Goal: Information Seeking & Learning: Learn about a topic

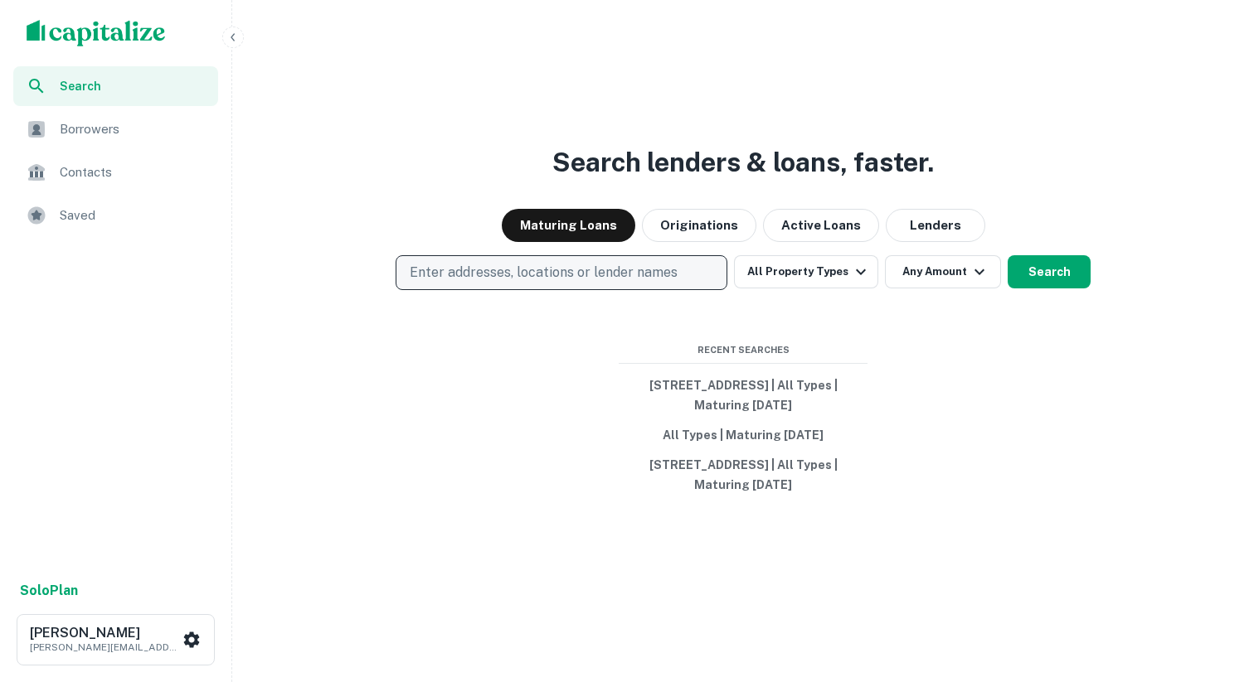
click at [461, 268] on p "Enter addresses, locations or lender names" at bounding box center [544, 273] width 268 height 20
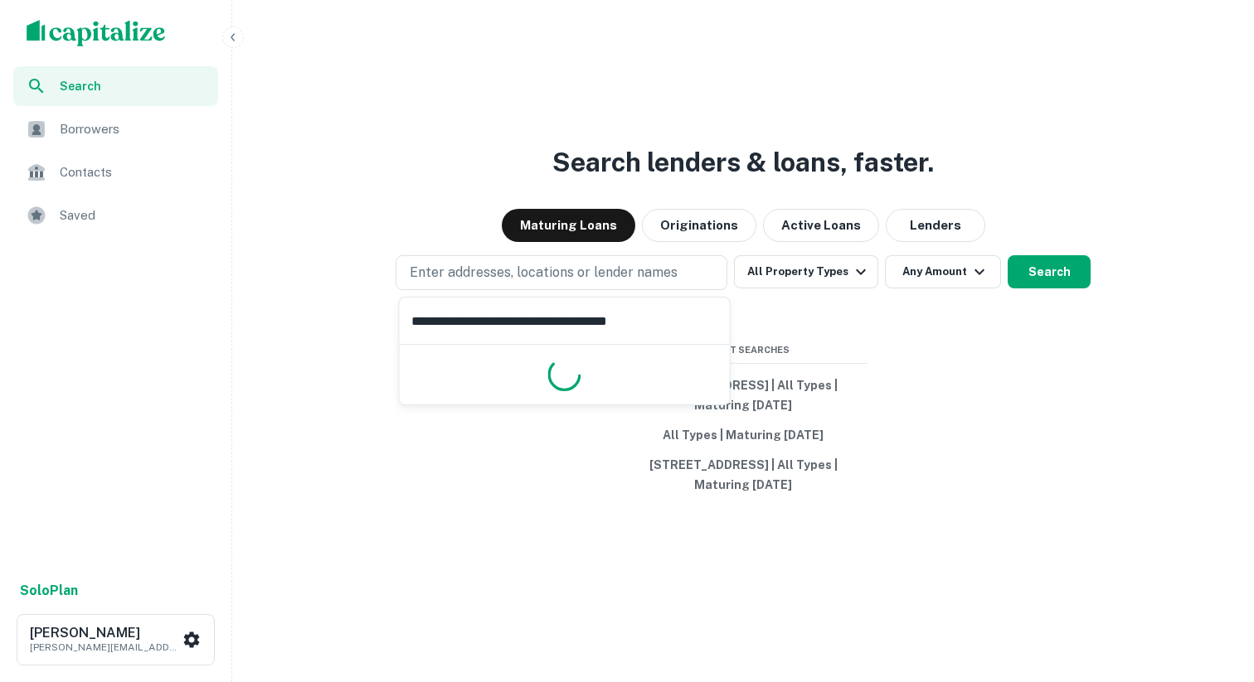
type input "**********"
click at [896, 313] on div "Search lenders & loans, faster. Maturing Loans Originations Active Loans Lender…" at bounding box center [743, 381] width 1008 height 682
click at [629, 296] on div "Search lenders & loans, faster. Maturing Loans Originations Active Loans Lender…" at bounding box center [743, 381] width 1008 height 682
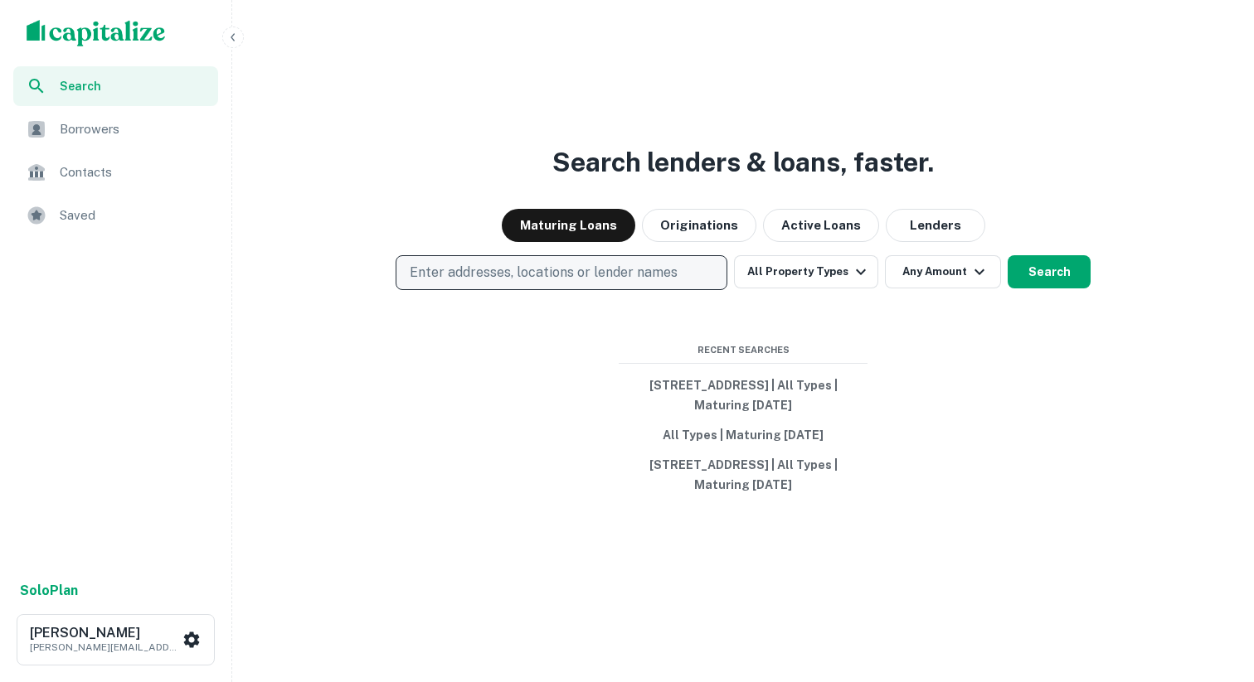
click at [629, 287] on button "Enter addresses, locations or lender names" at bounding box center [562, 272] width 332 height 35
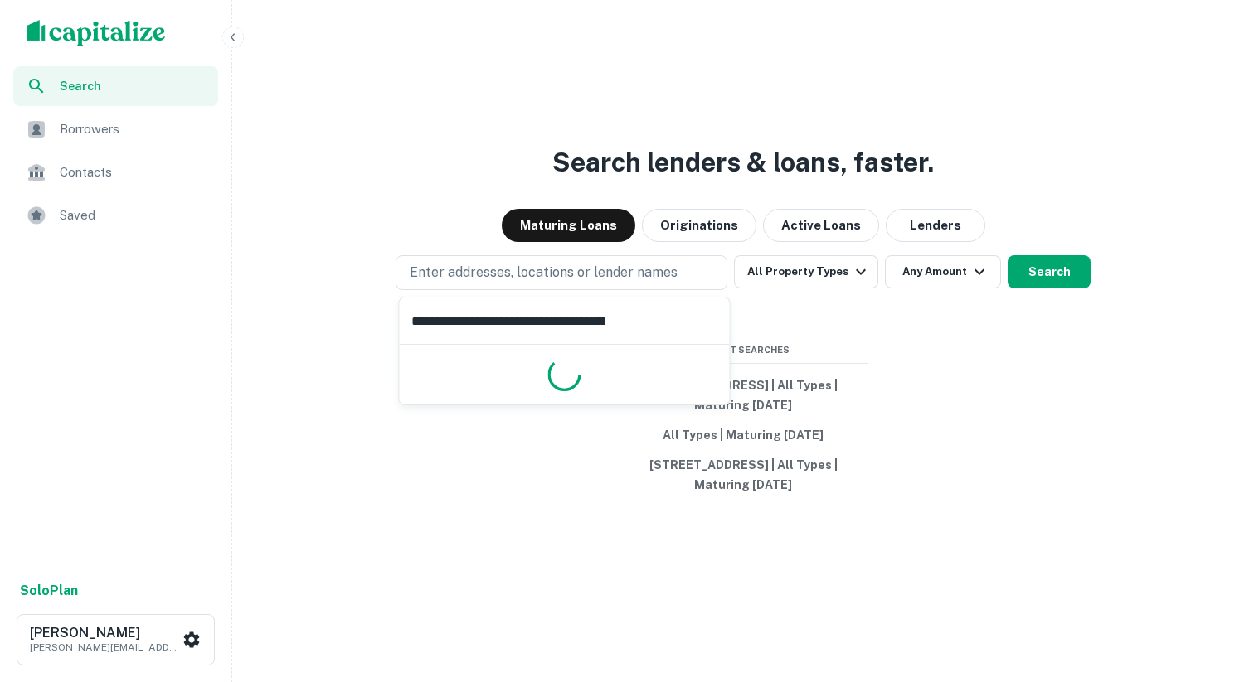
click at [591, 318] on input "**********" at bounding box center [565, 321] width 330 height 46
click at [624, 342] on input "**********" at bounding box center [565, 321] width 330 height 46
click at [624, 329] on input "**********" at bounding box center [565, 321] width 330 height 46
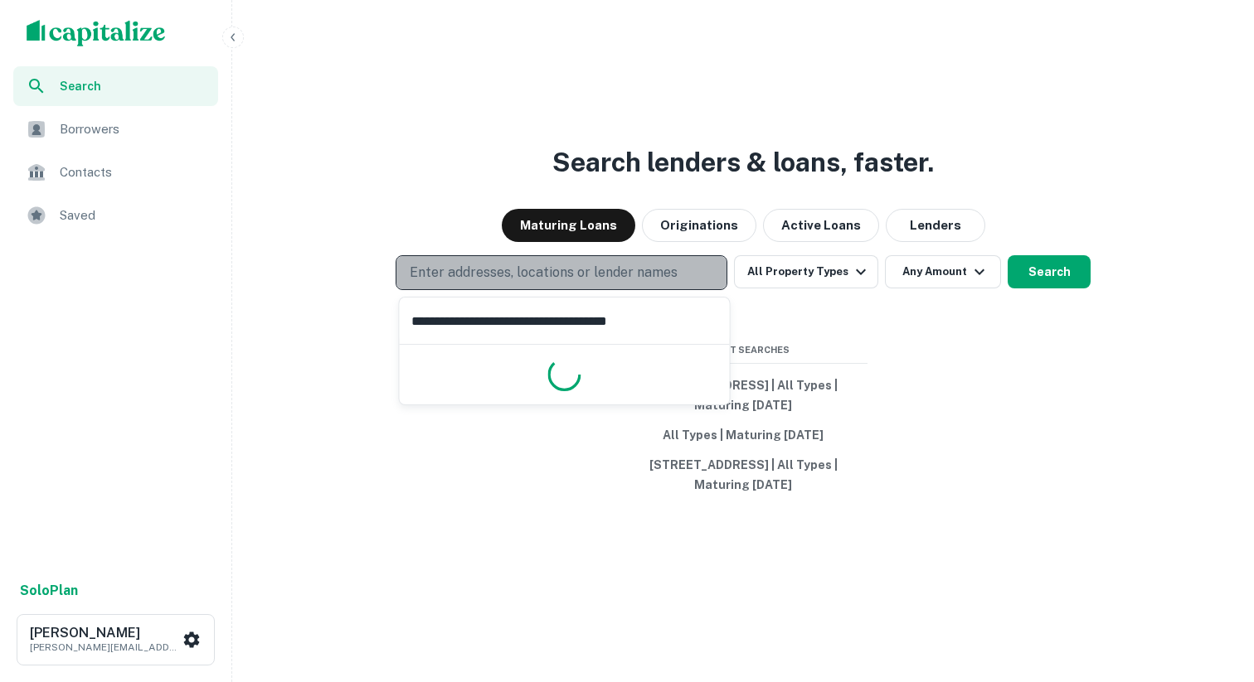
click at [619, 270] on p "Enter addresses, locations or lender names" at bounding box center [544, 273] width 268 height 20
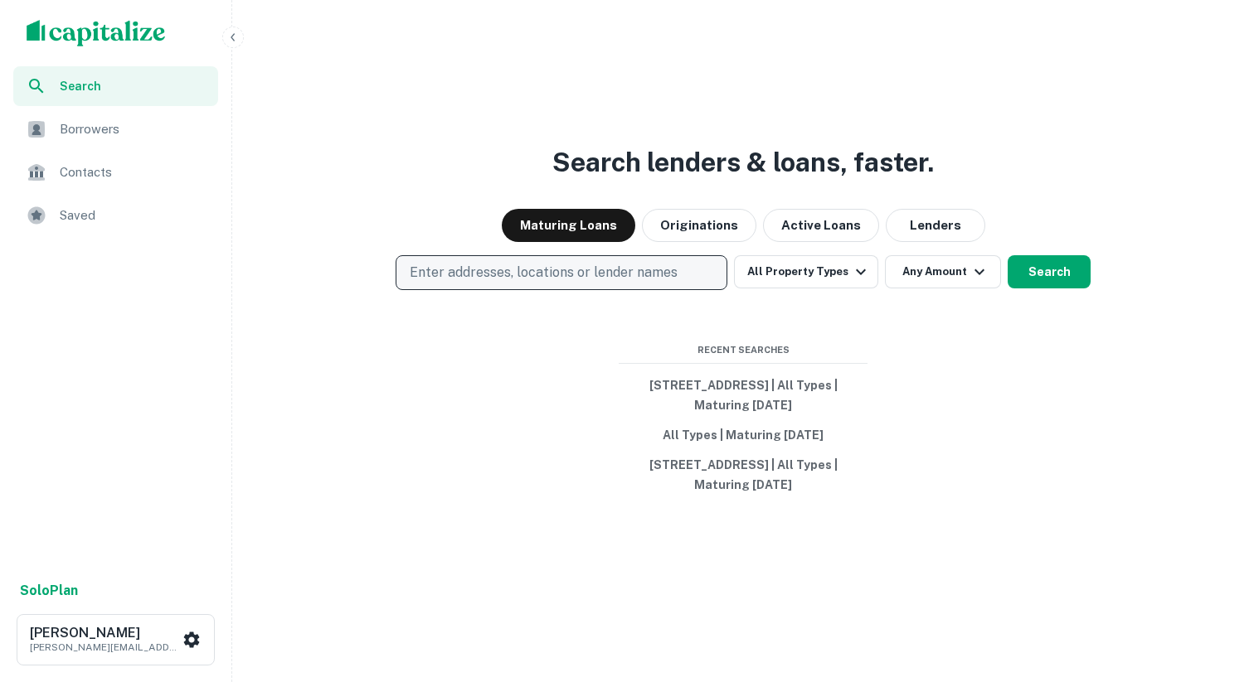
click at [617, 271] on p "Enter addresses, locations or lender names" at bounding box center [544, 273] width 268 height 20
type input "**********"
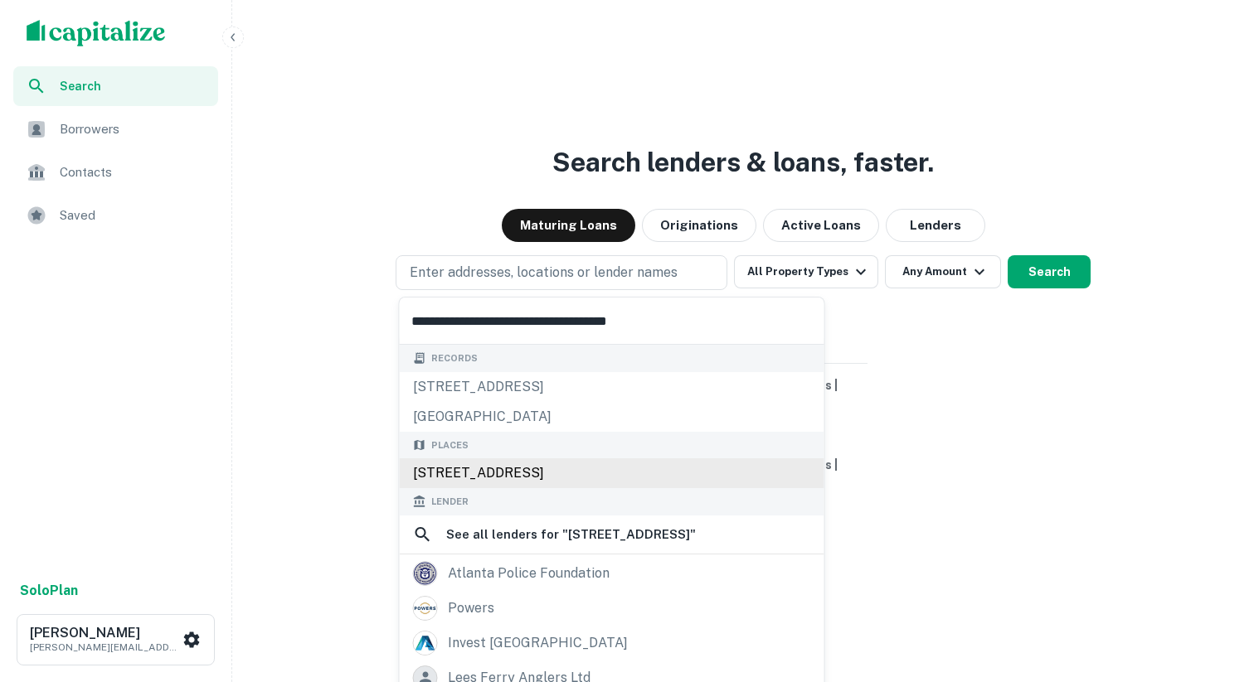
click at [475, 470] on div "[STREET_ADDRESS]" at bounding box center [612, 474] width 425 height 30
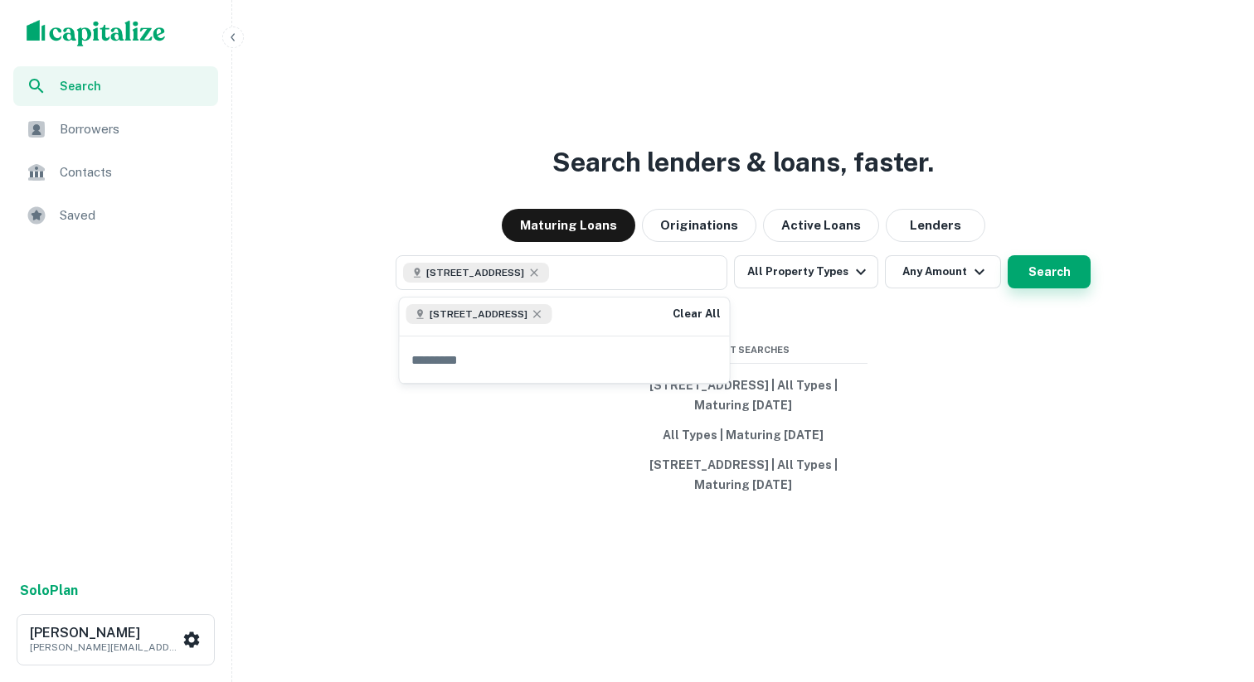
click at [1065, 265] on button "Search" at bounding box center [1049, 271] width 83 height 33
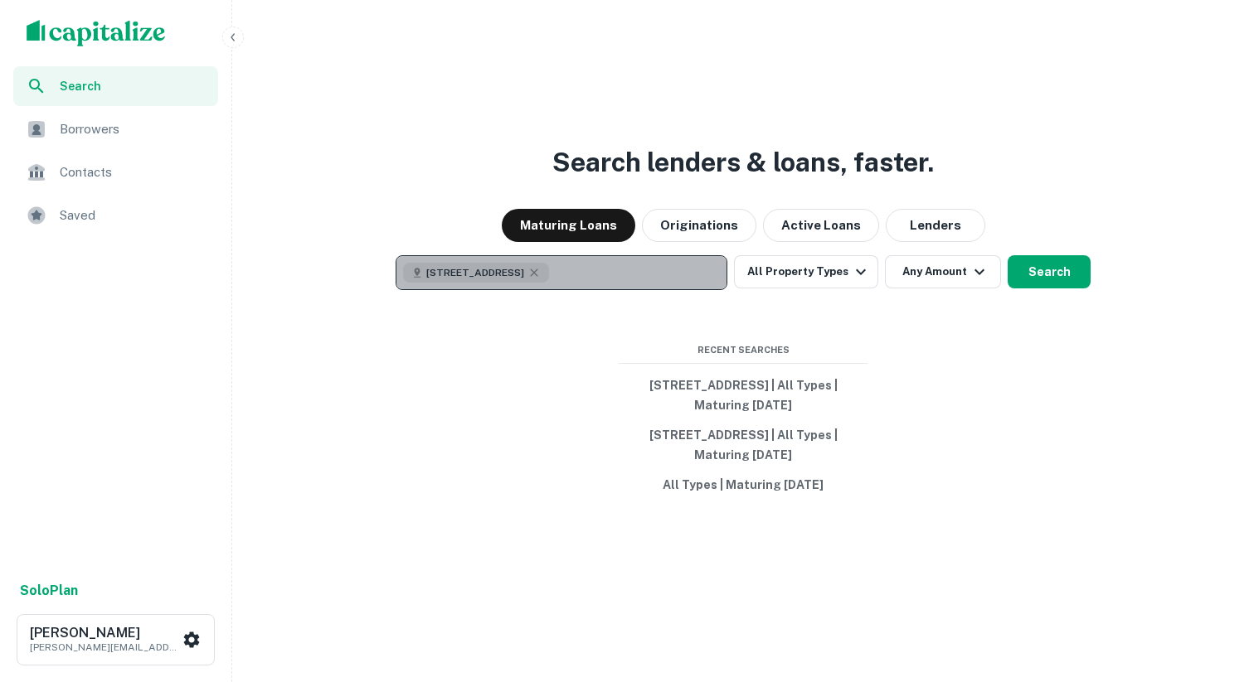
click at [585, 273] on button "[STREET_ADDRESS]" at bounding box center [562, 272] width 332 height 35
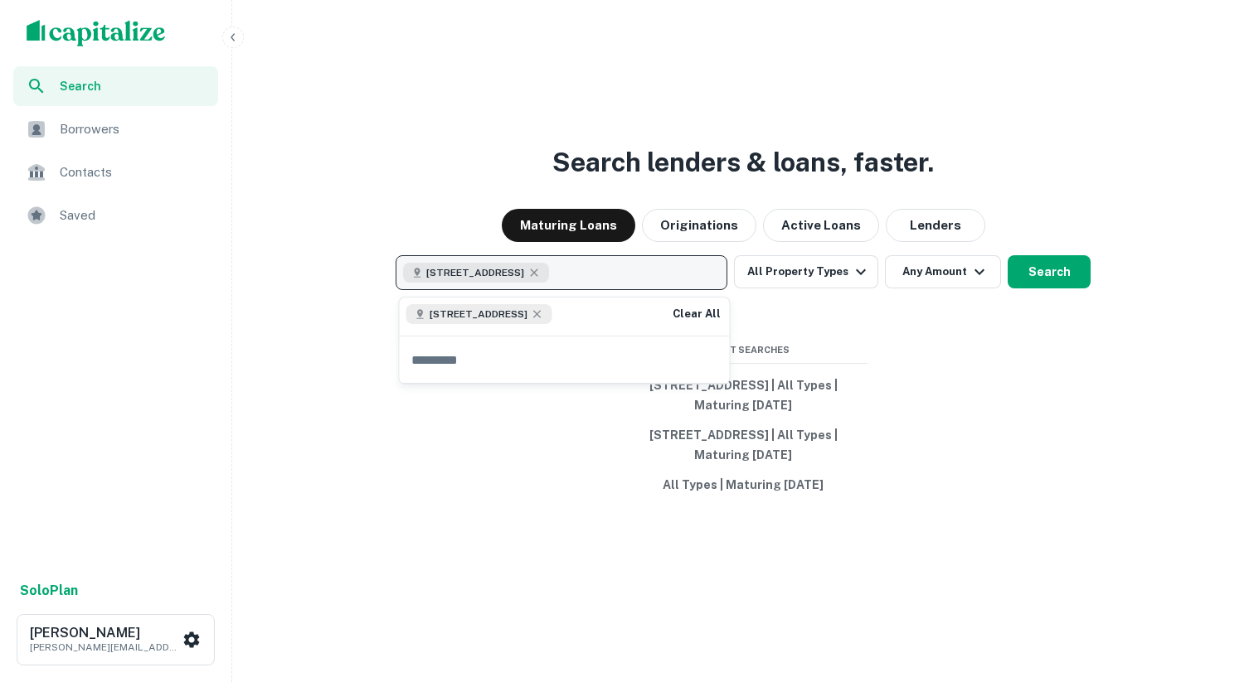
click at [633, 274] on button "[STREET_ADDRESS]" at bounding box center [562, 272] width 332 height 35
click at [541, 273] on icon "button" at bounding box center [533, 272] width 13 height 13
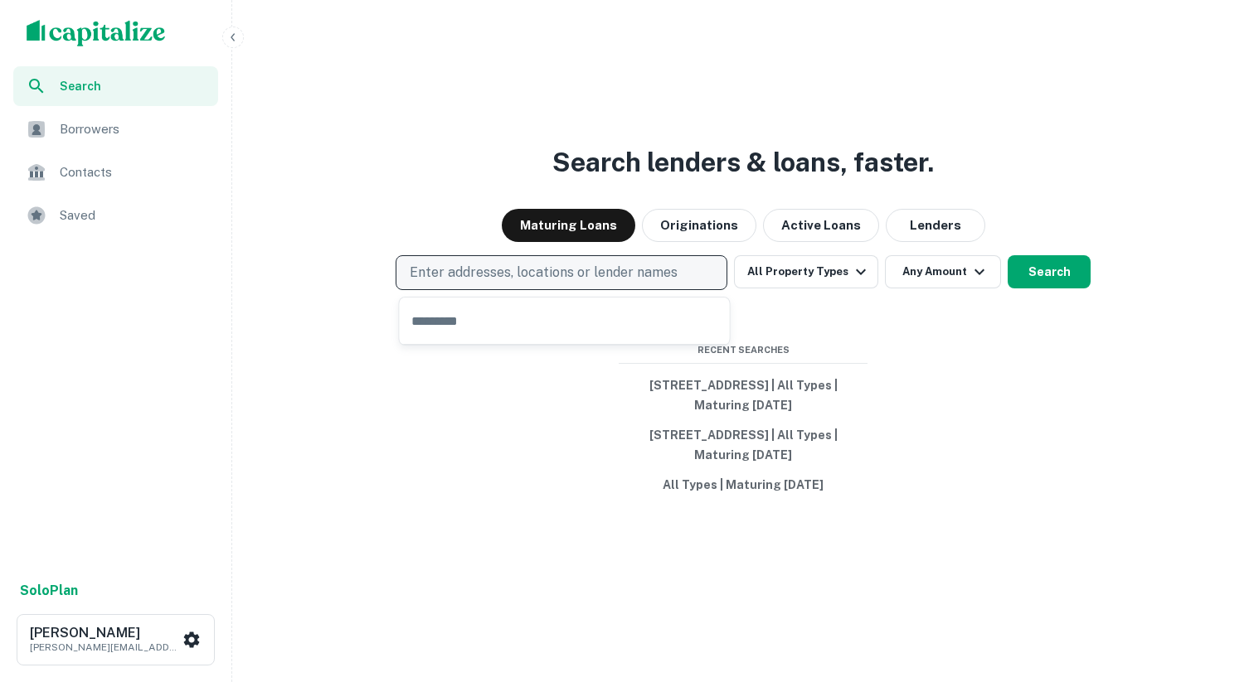
click at [561, 273] on p "Enter addresses, locations or lender names" at bounding box center [544, 273] width 268 height 20
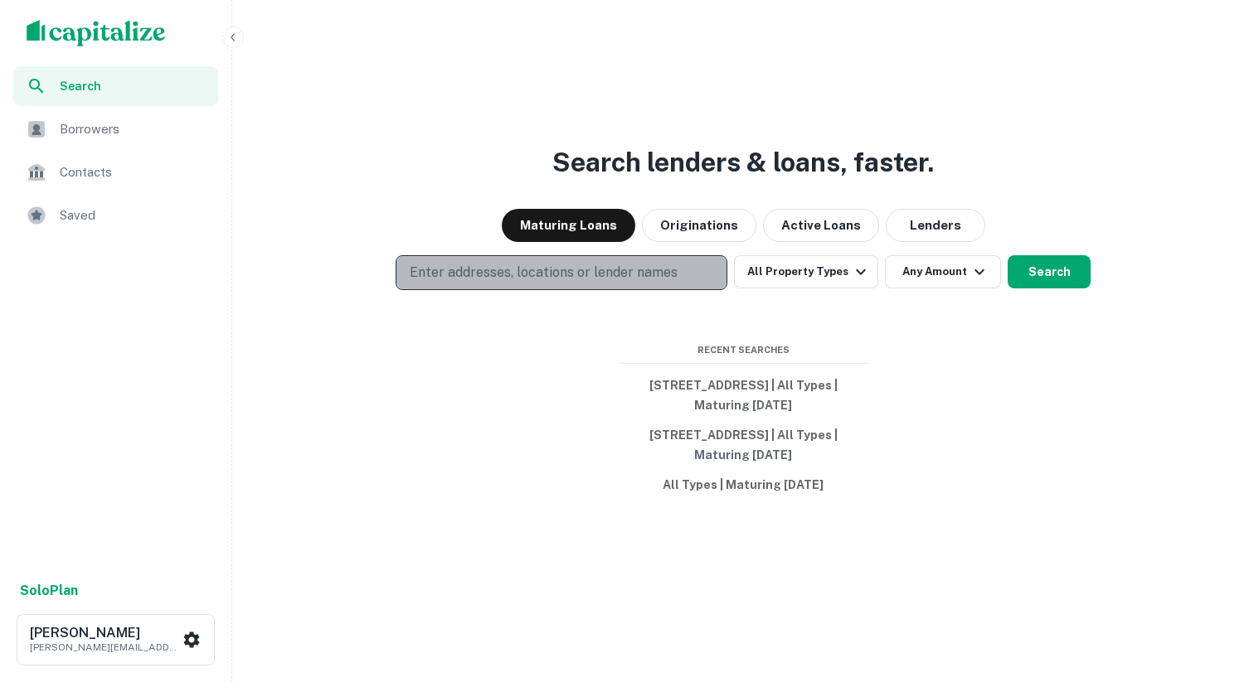
click at [548, 265] on p "Enter addresses, locations or lender names" at bounding box center [544, 273] width 268 height 20
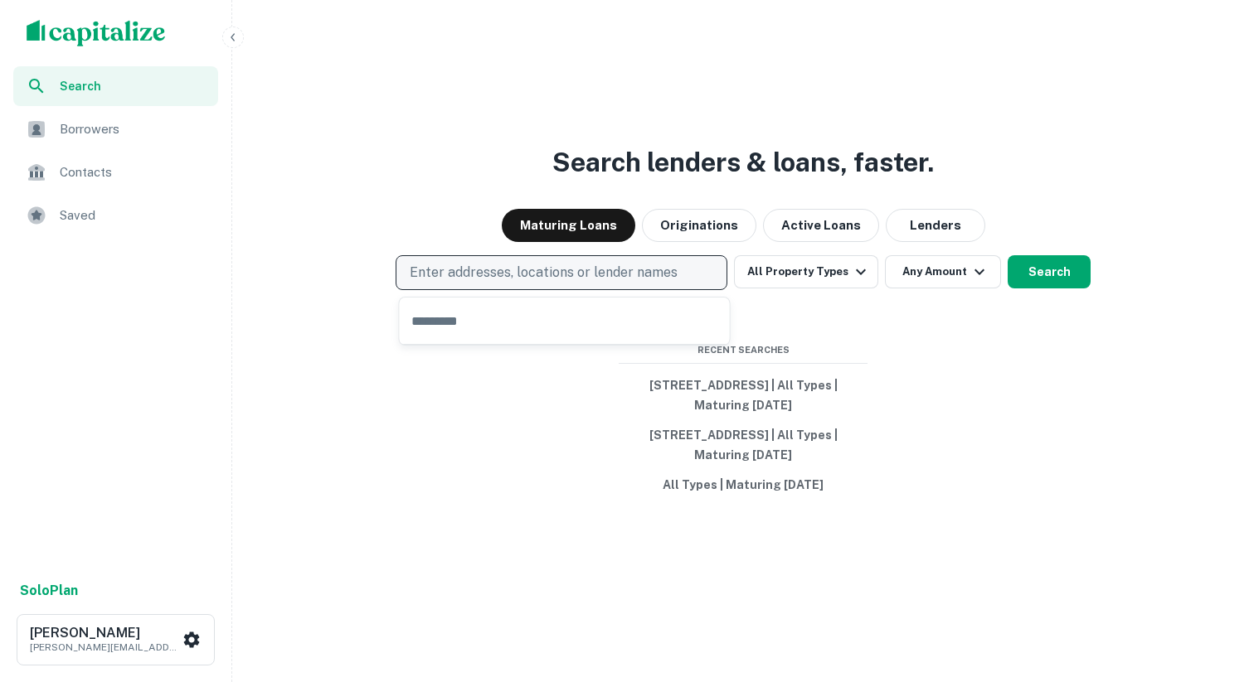
type input "**********"
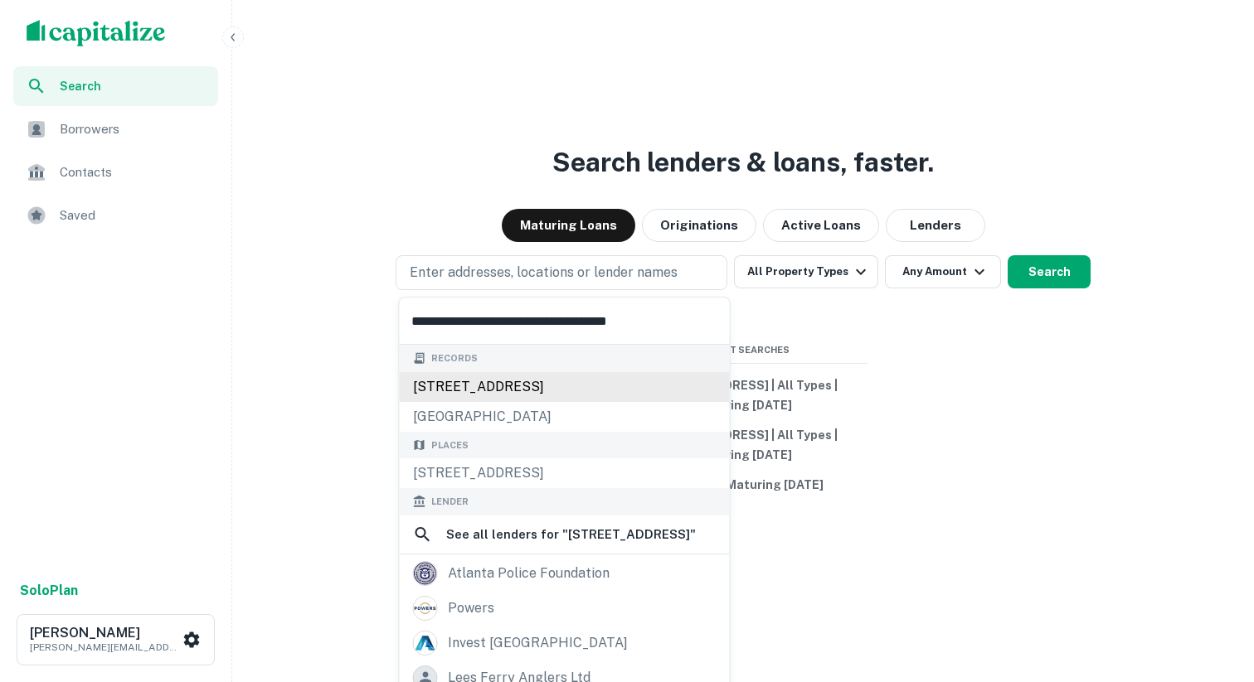
click at [515, 389] on div "[STREET_ADDRESS]" at bounding box center [565, 387] width 330 height 30
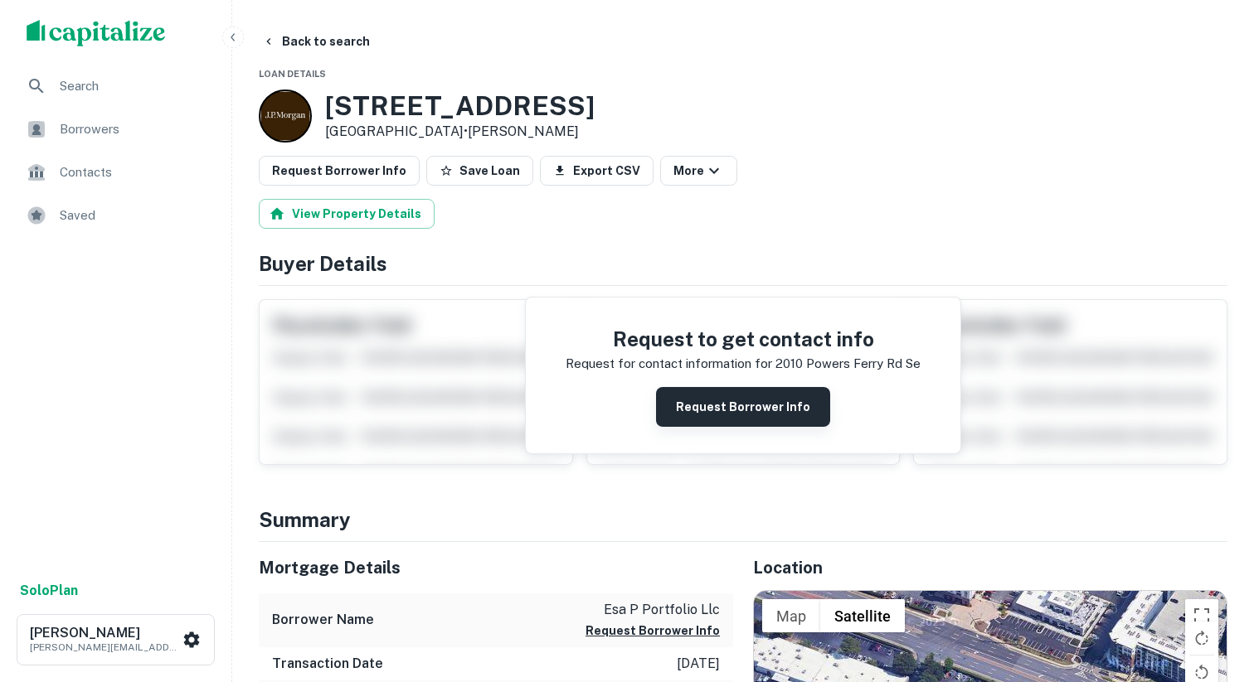
click at [690, 405] on button "Request Borrower Info" at bounding box center [743, 407] width 174 height 40
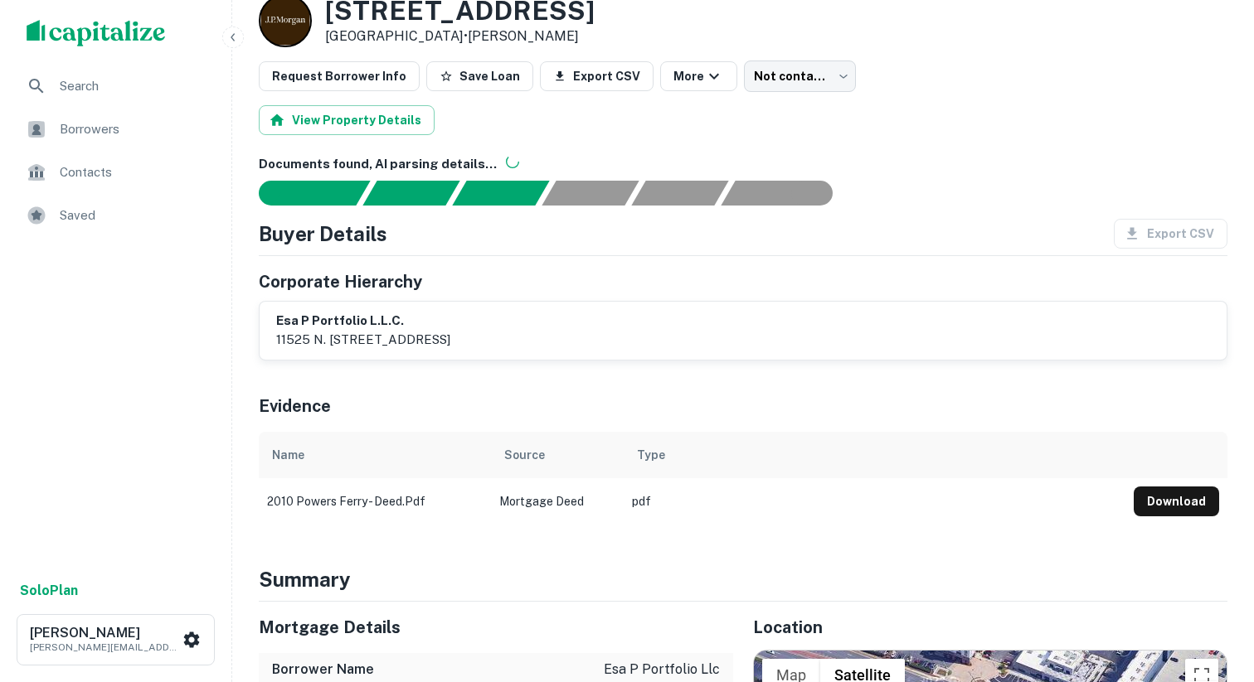
scroll to position [171, 0]
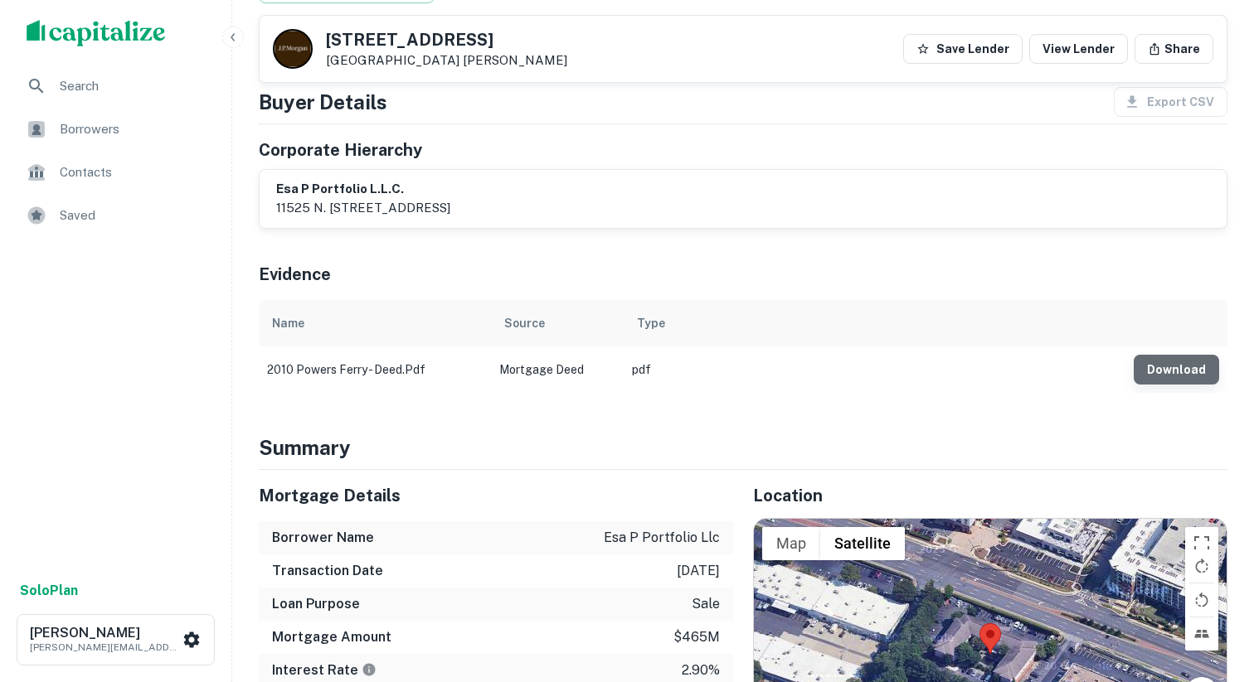
click at [1180, 372] on button "Download" at bounding box center [1176, 370] width 85 height 30
click at [862, 267] on div "Evidence" at bounding box center [743, 271] width 969 height 58
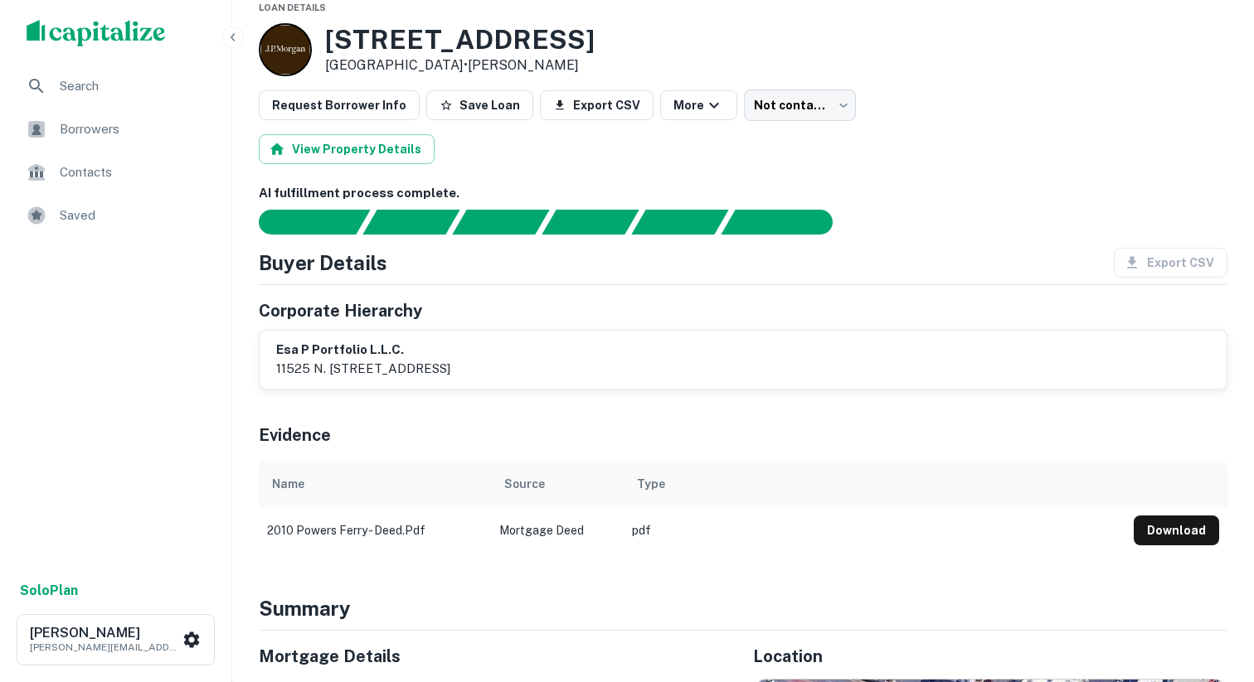
scroll to position [49, 0]
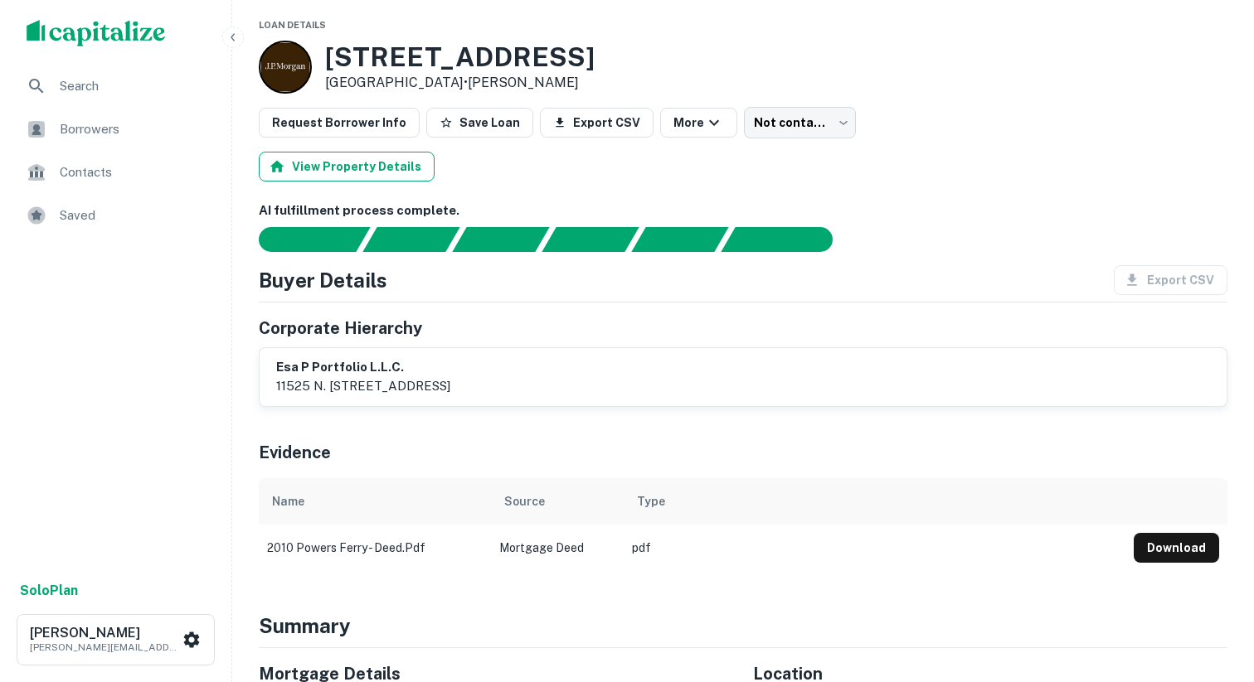
click at [399, 175] on button "View Property Details" at bounding box center [347, 167] width 176 height 30
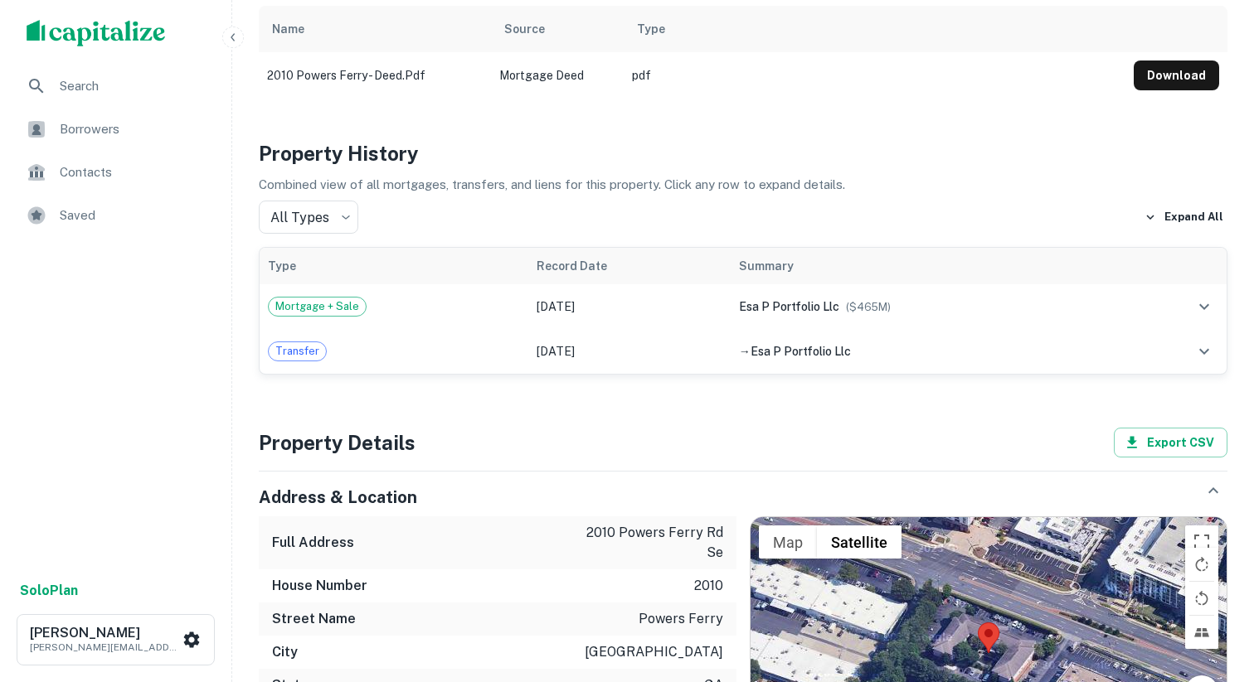
scroll to position [1032, 0]
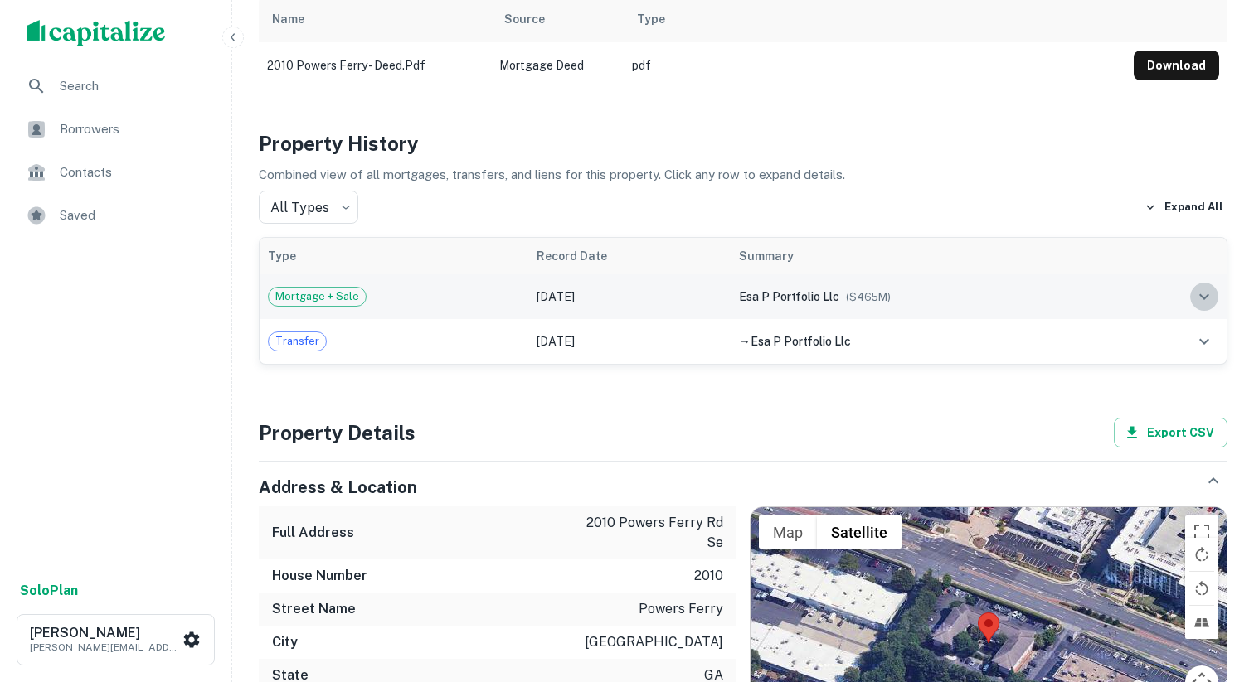
click at [1202, 287] on icon "expand row" at bounding box center [1204, 297] width 20 height 20
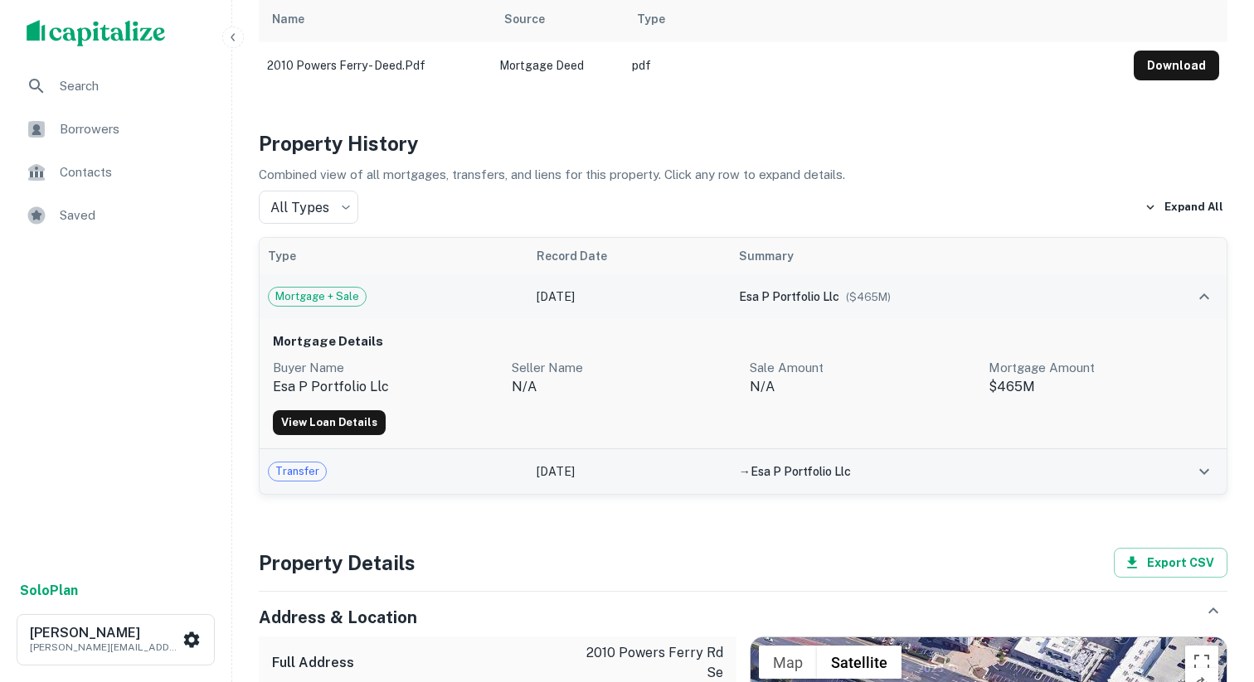
click at [1204, 469] on icon "expand row" at bounding box center [1204, 472] width 10 height 6
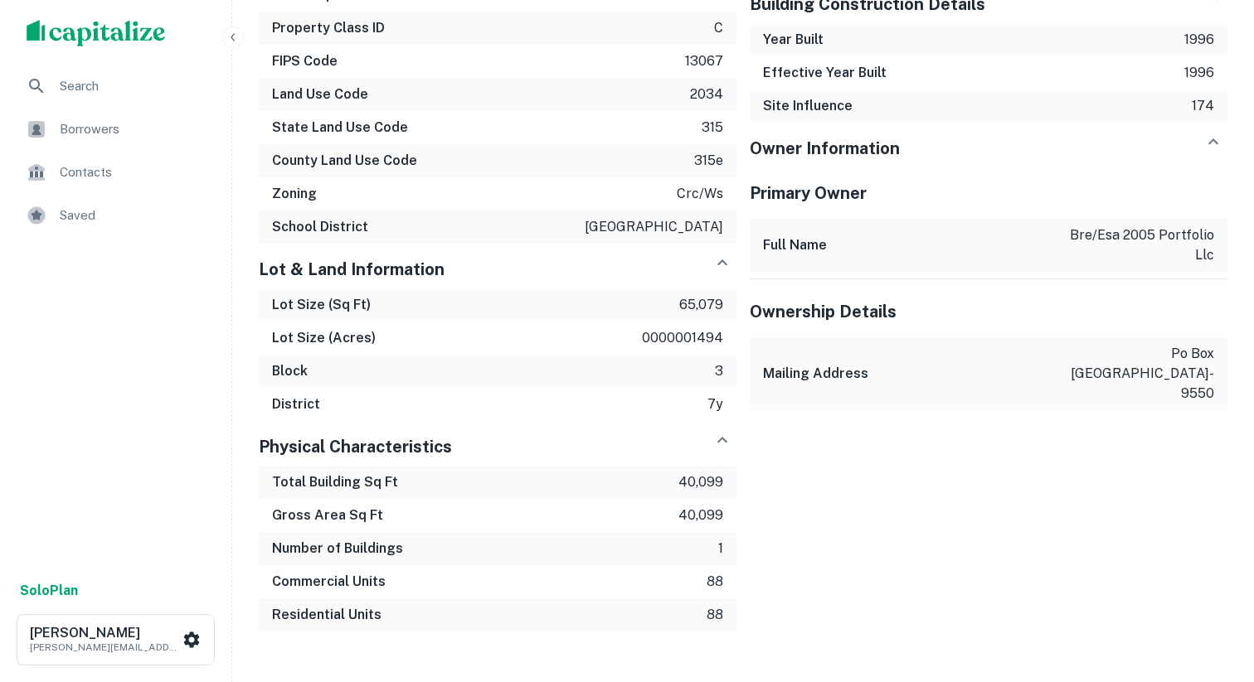
scroll to position [2300, 0]
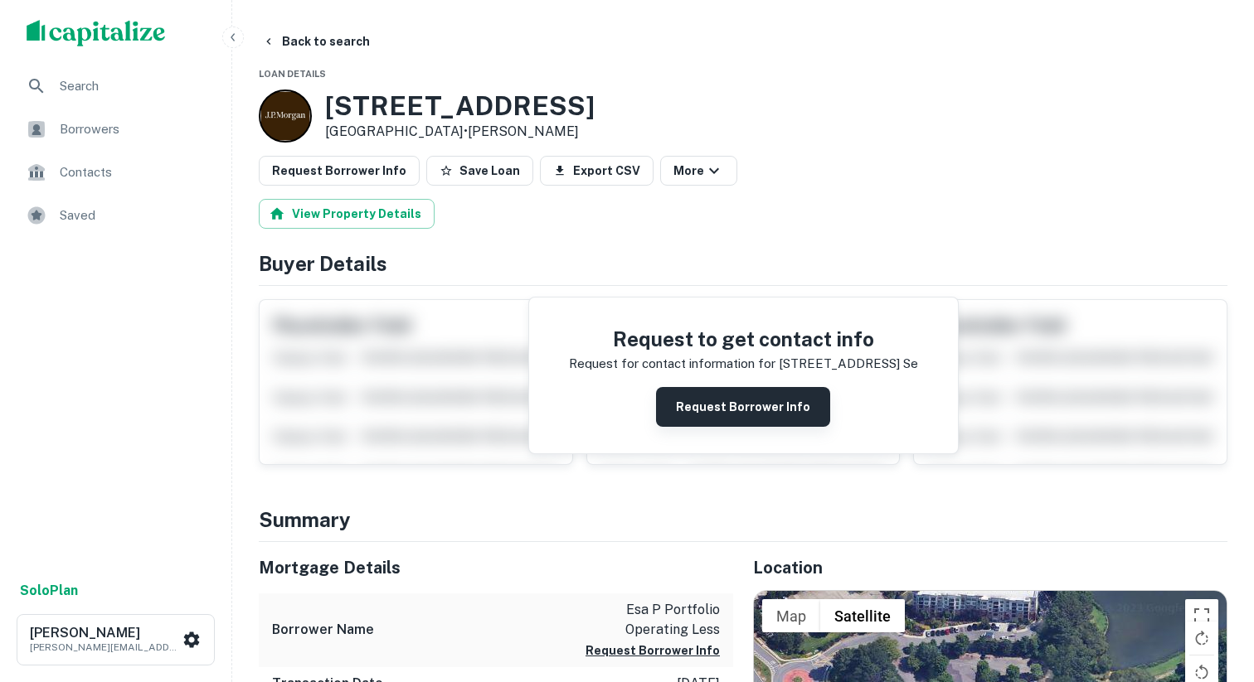
click at [718, 403] on button "Request Borrower Info" at bounding box center [743, 407] width 174 height 40
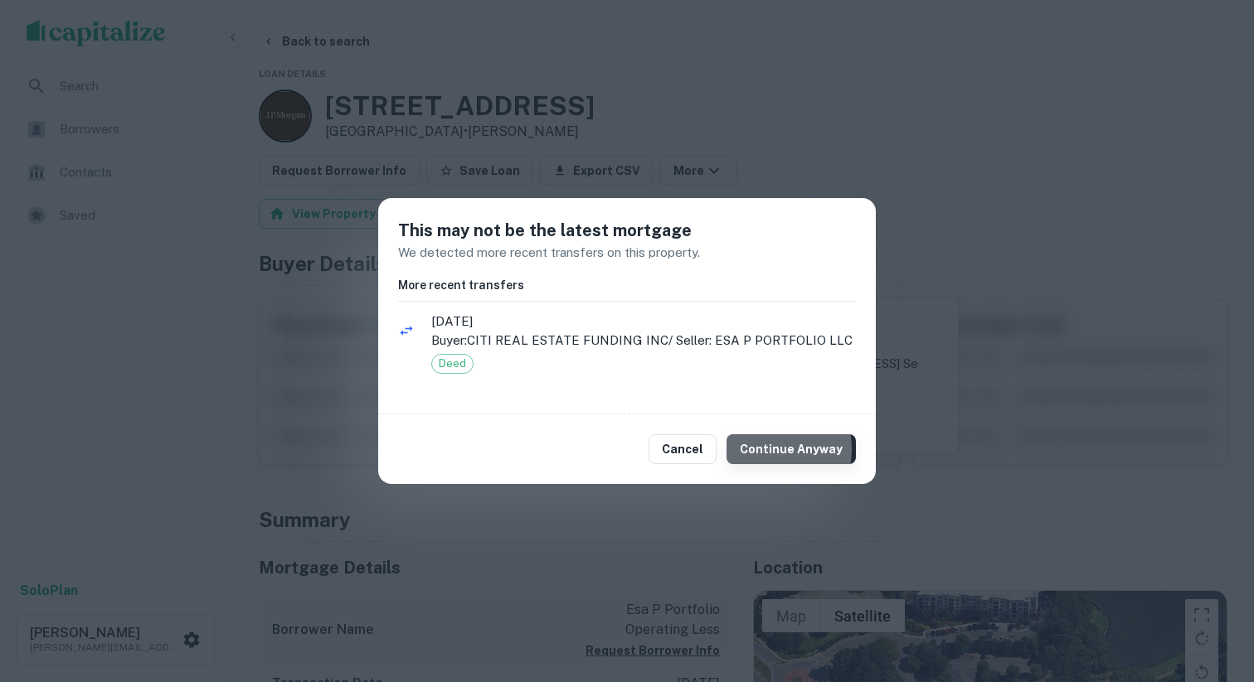
click at [770, 449] on button "Continue Anyway" at bounding box center [790, 450] width 129 height 30
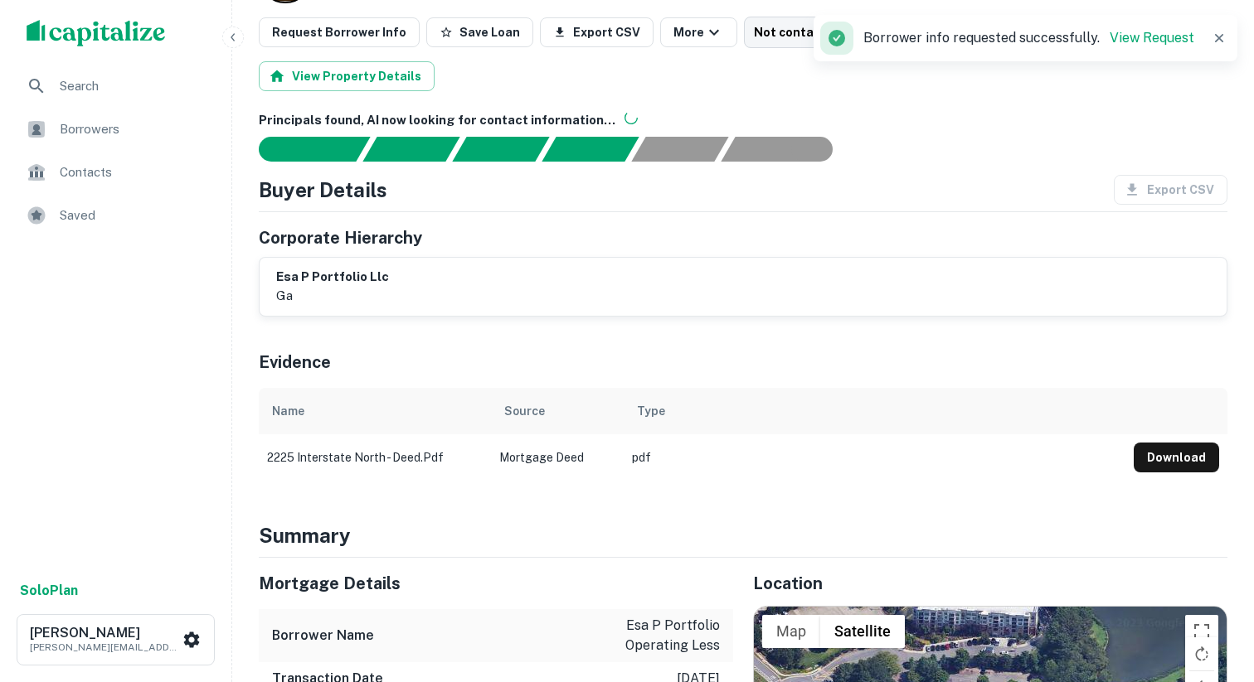
scroll to position [240, 0]
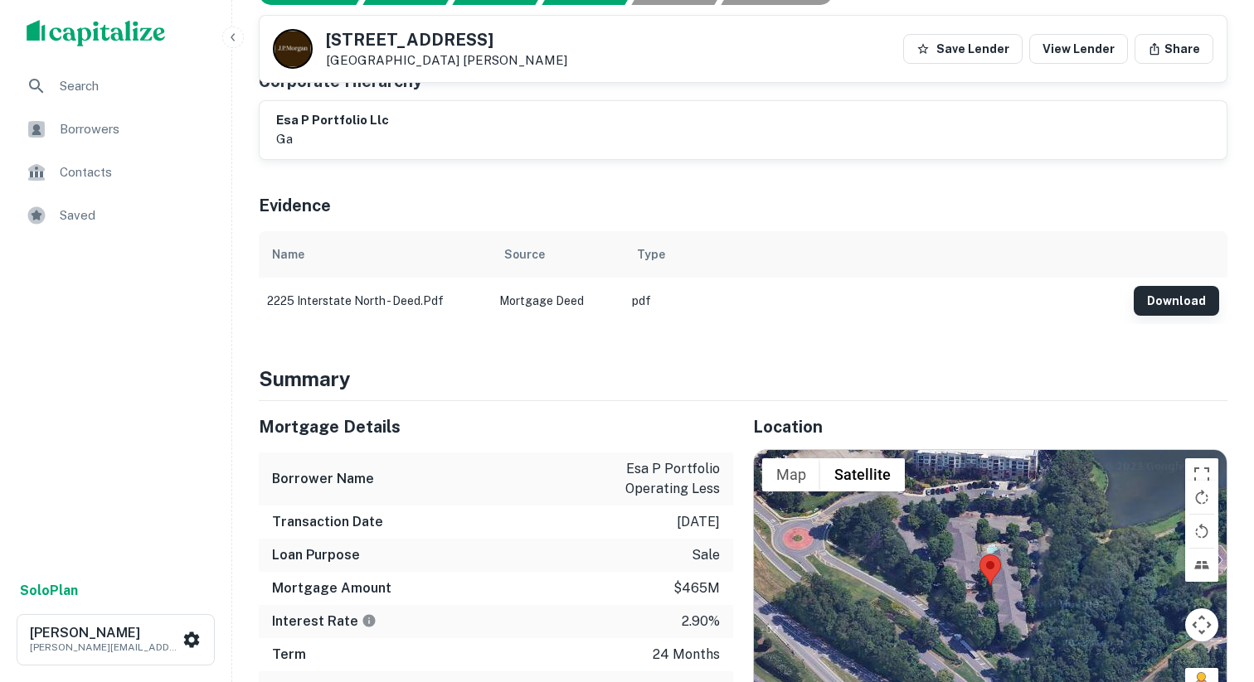
click at [1167, 303] on button "Download" at bounding box center [1176, 301] width 85 height 30
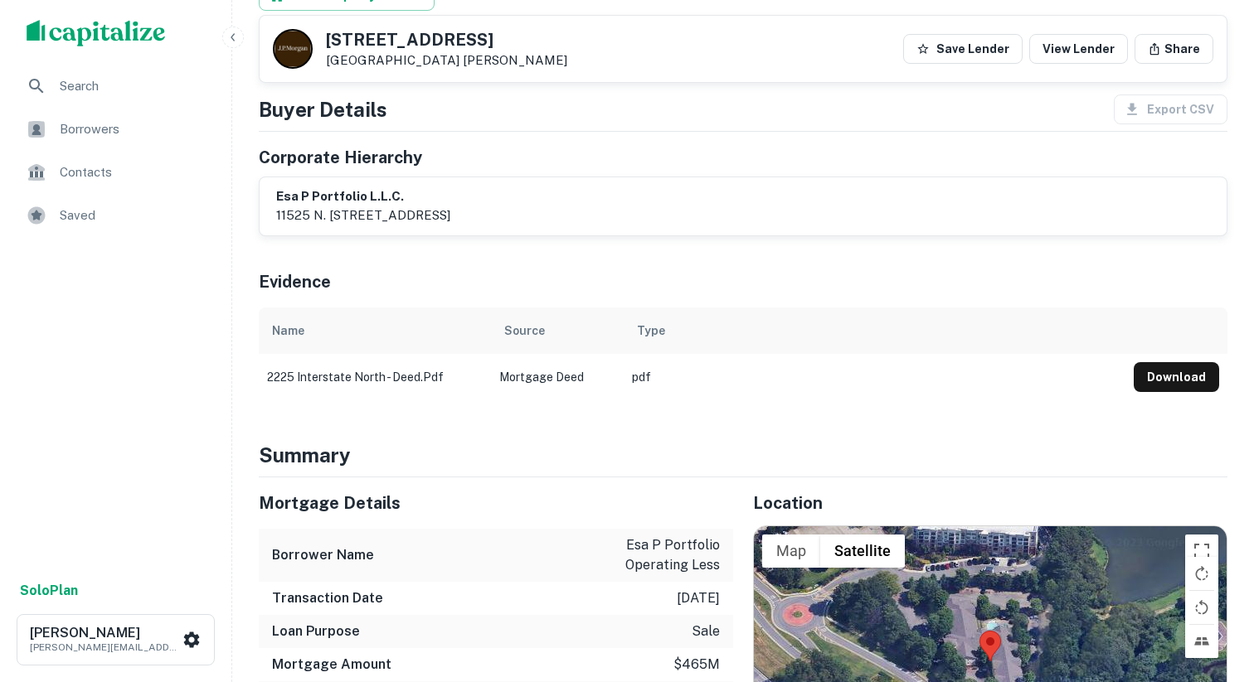
scroll to position [0, 0]
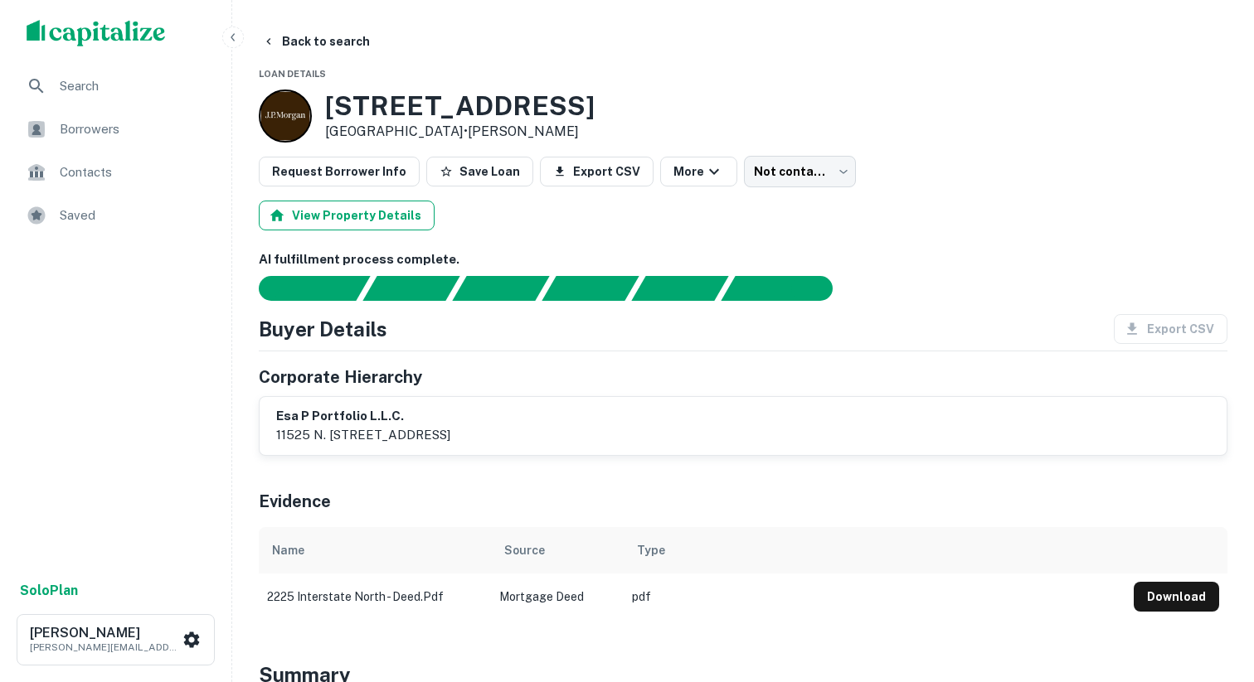
click at [384, 214] on button "View Property Details" at bounding box center [347, 216] width 176 height 30
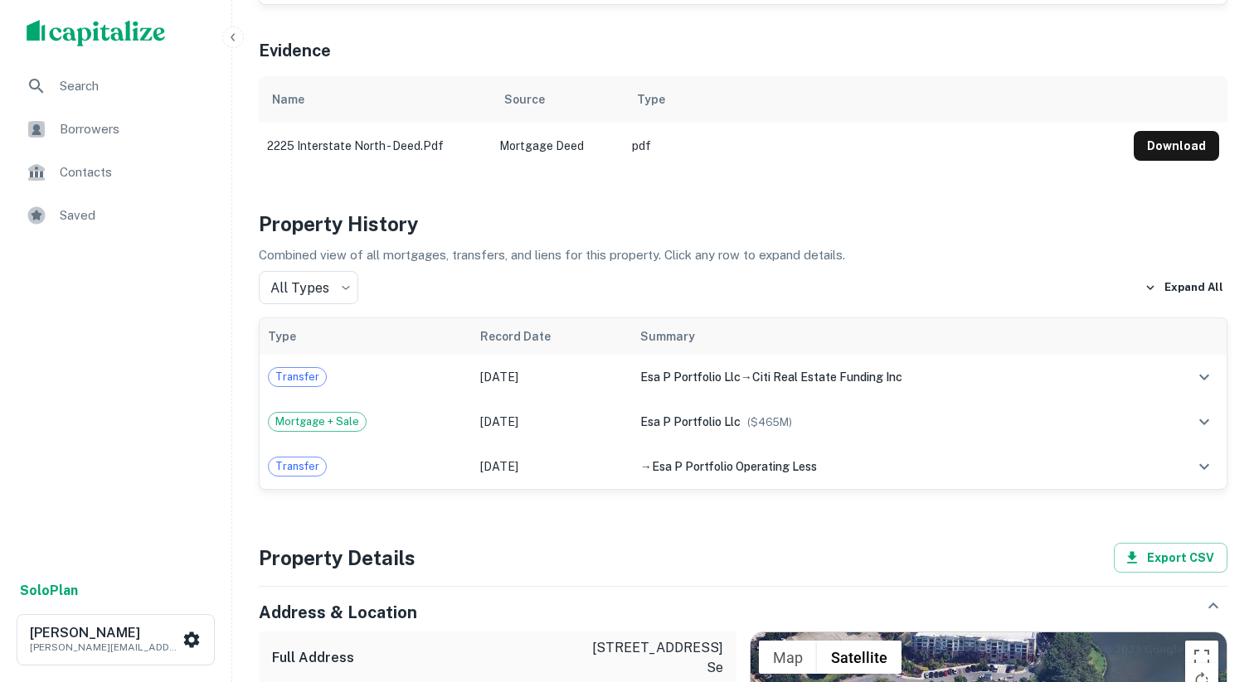
scroll to position [1055, 0]
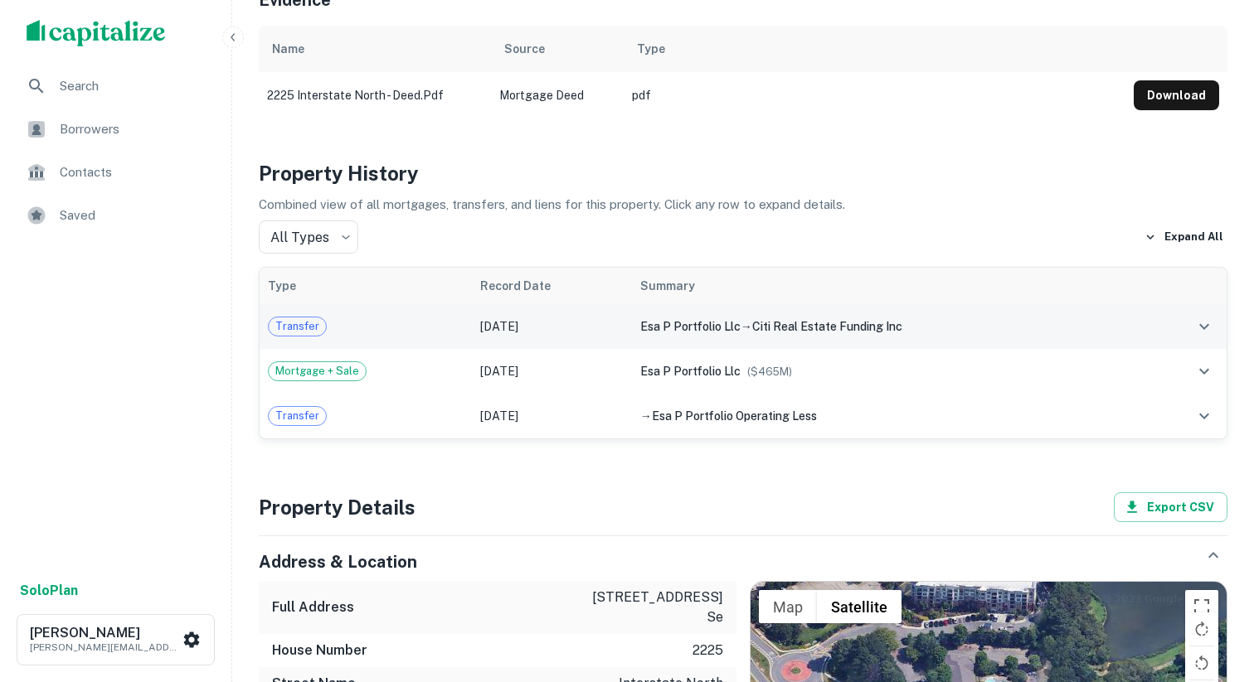
click at [1199, 317] on icon "expand row" at bounding box center [1204, 327] width 20 height 20
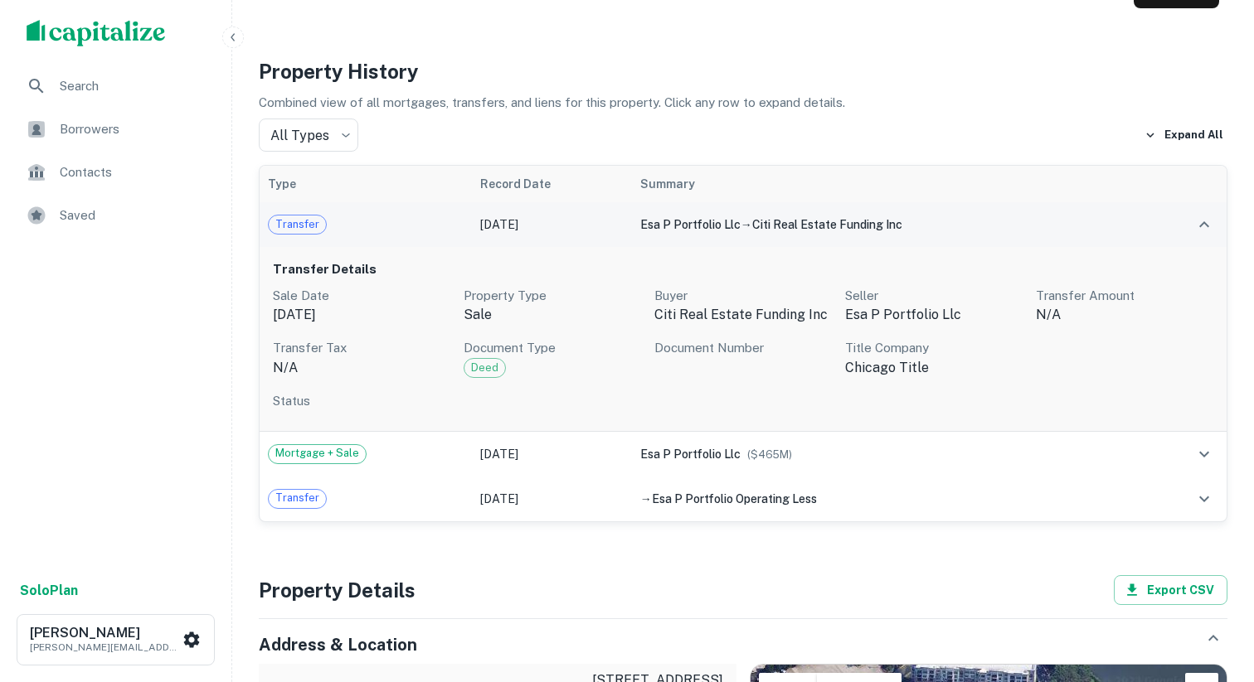
scroll to position [1197, 0]
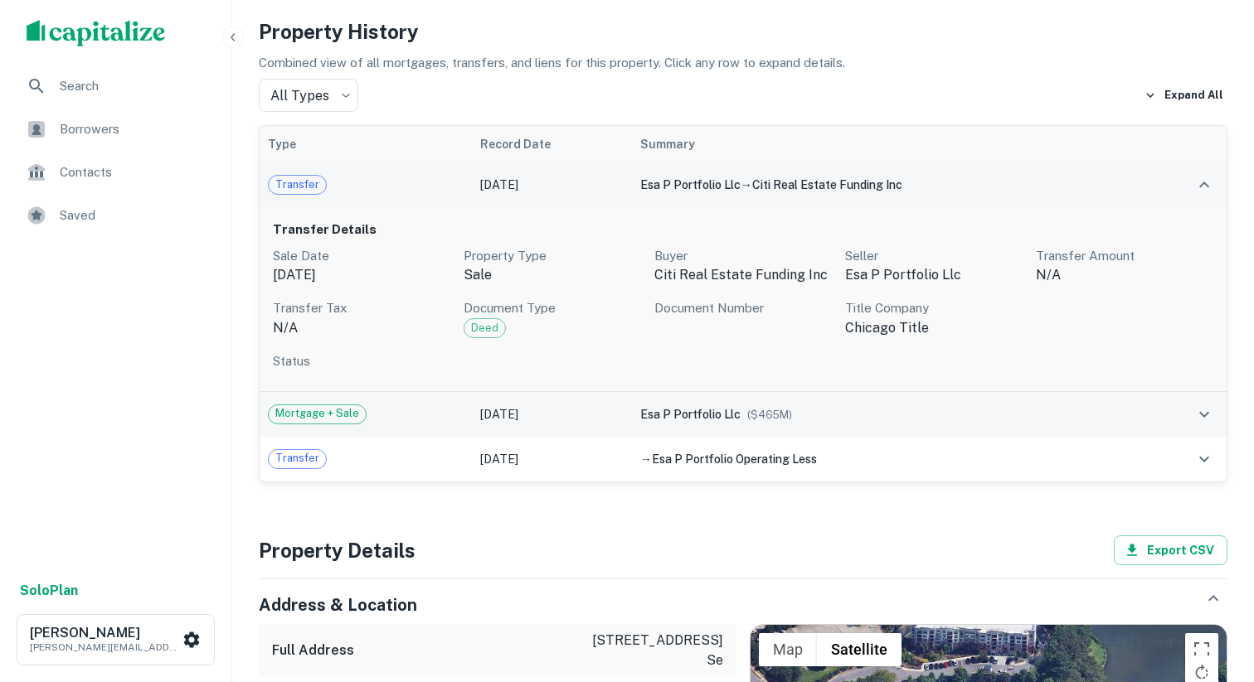
click at [1212, 405] on icon "expand row" at bounding box center [1204, 415] width 20 height 20
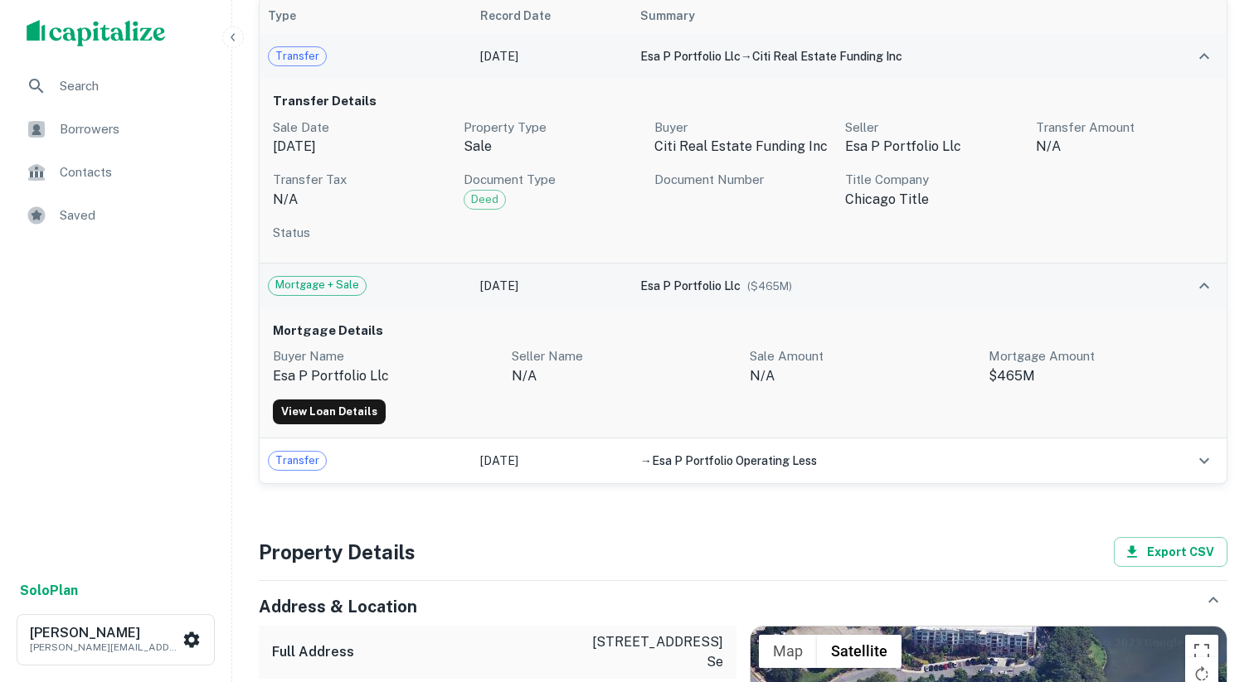
scroll to position [1330, 0]
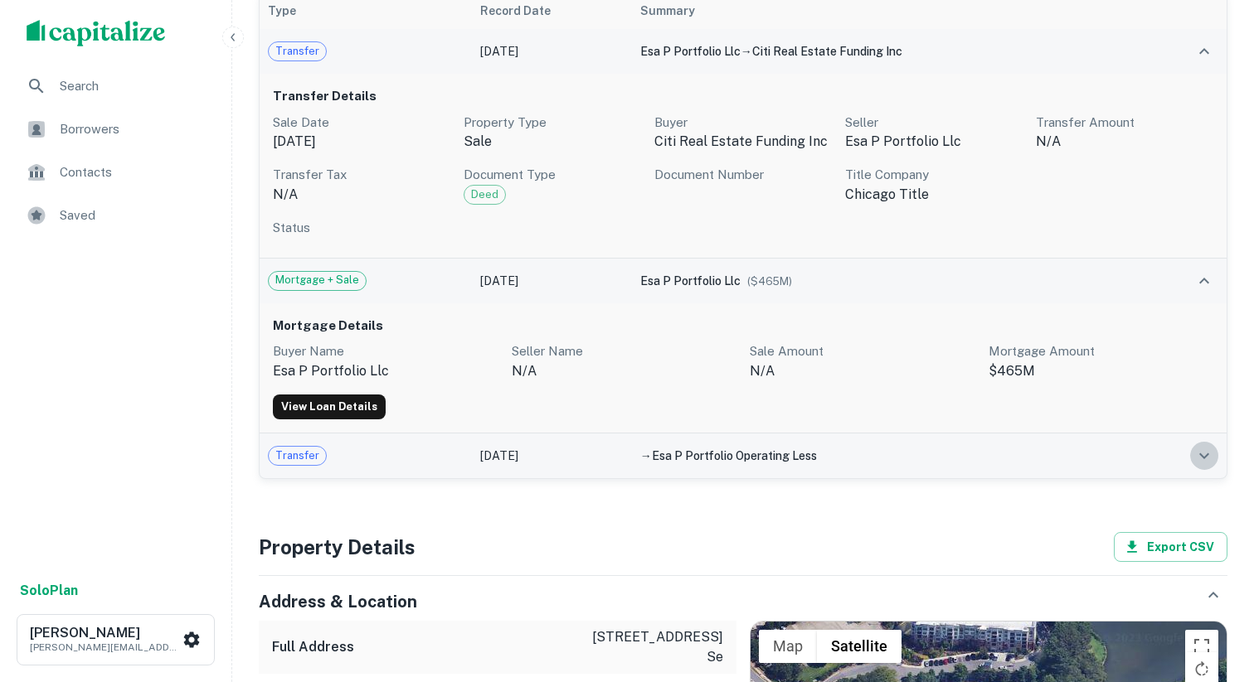
click at [1204, 446] on icon "expand row" at bounding box center [1204, 456] width 20 height 20
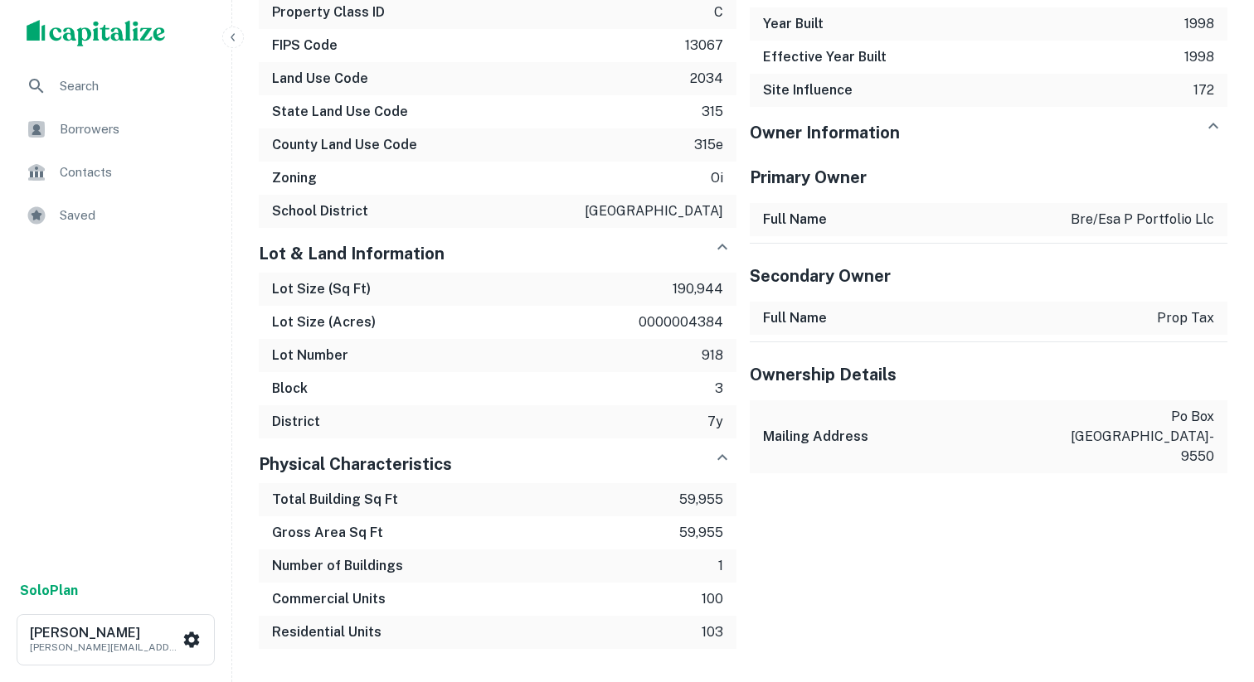
scroll to position [2635, 0]
